Goal: Find specific page/section: Find specific page/section

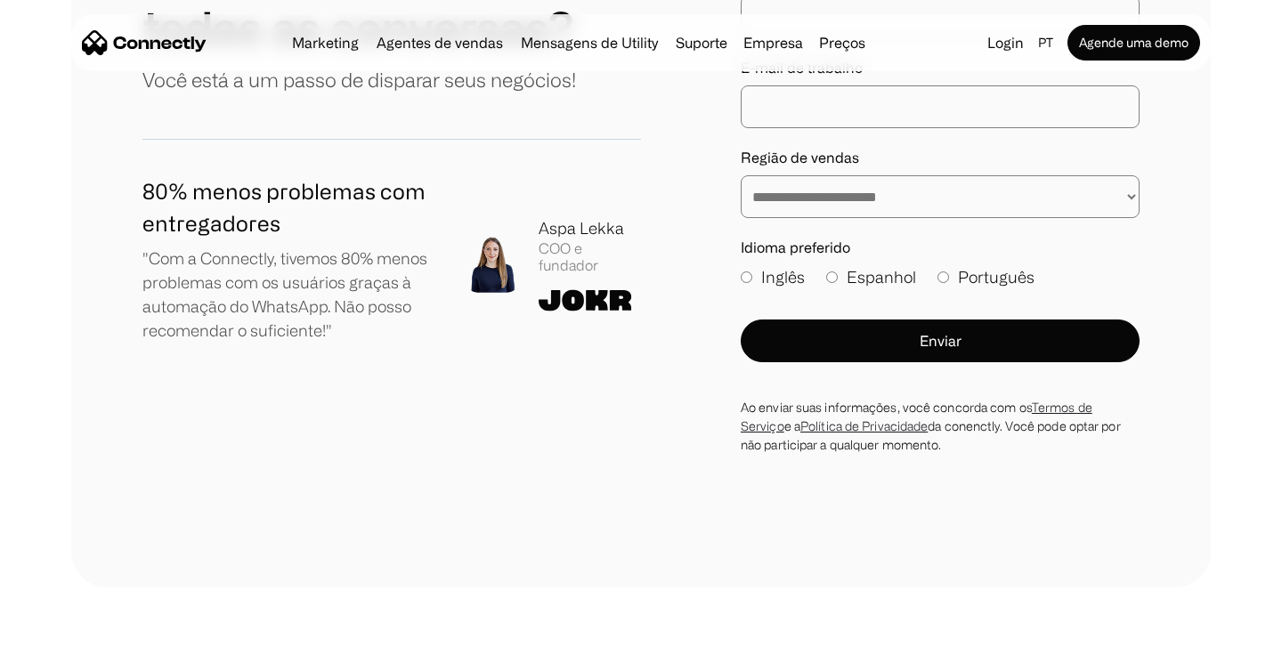
scroll to position [10323, 0]
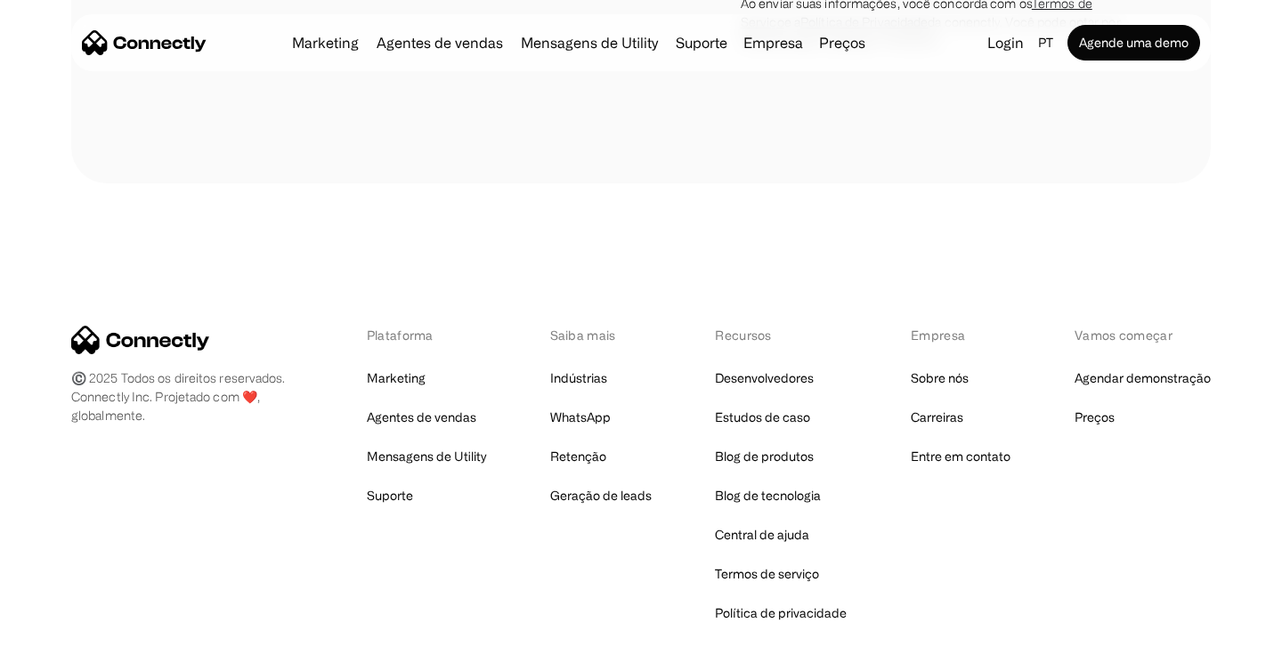
click at [1000, 326] on div "Empresa" at bounding box center [961, 335] width 100 height 19
click at [940, 405] on link "Carreiras" at bounding box center [937, 417] width 53 height 25
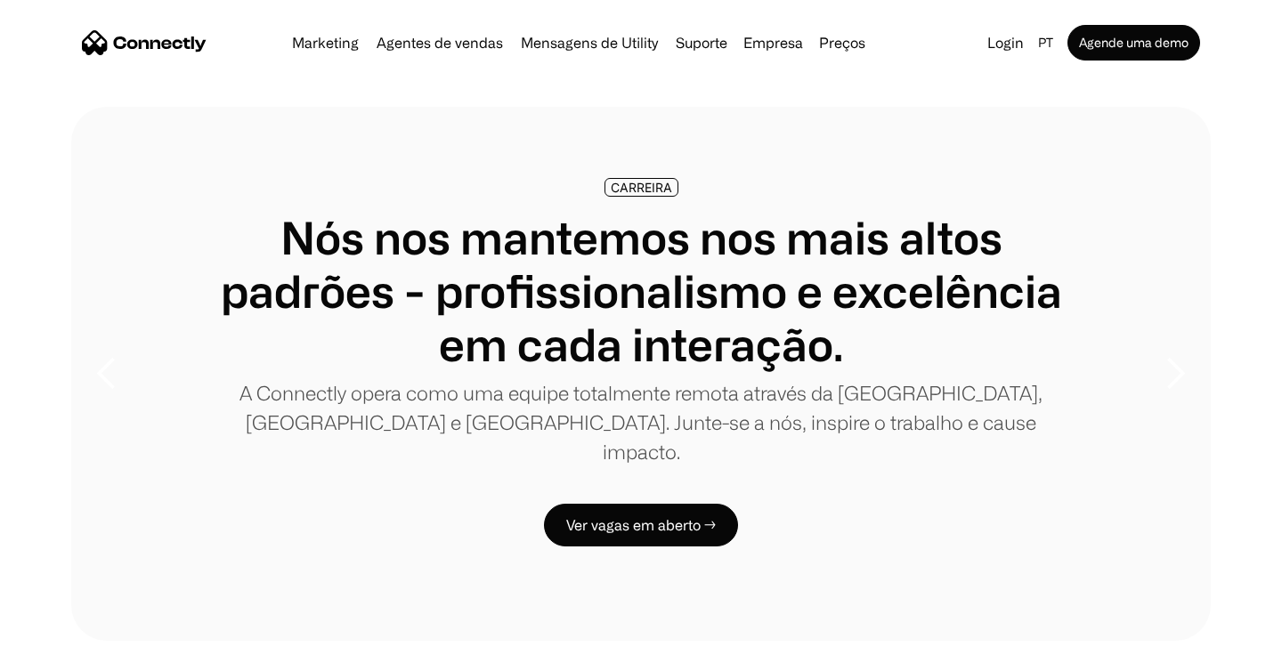
click at [176, 53] on img "home" at bounding box center [144, 42] width 125 height 25
click at [184, 45] on img "home" at bounding box center [144, 42] width 125 height 25
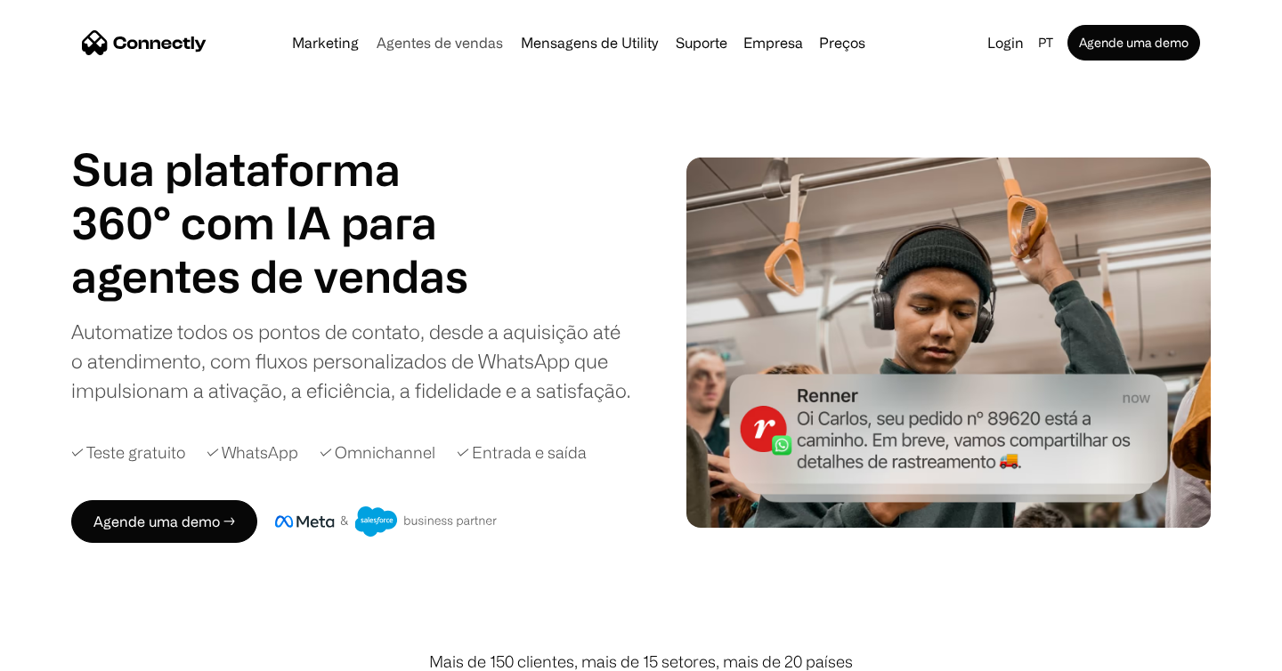
click at [489, 49] on link "Agentes de vendas" at bounding box center [439, 43] width 141 height 14
